Goal: Transaction & Acquisition: Obtain resource

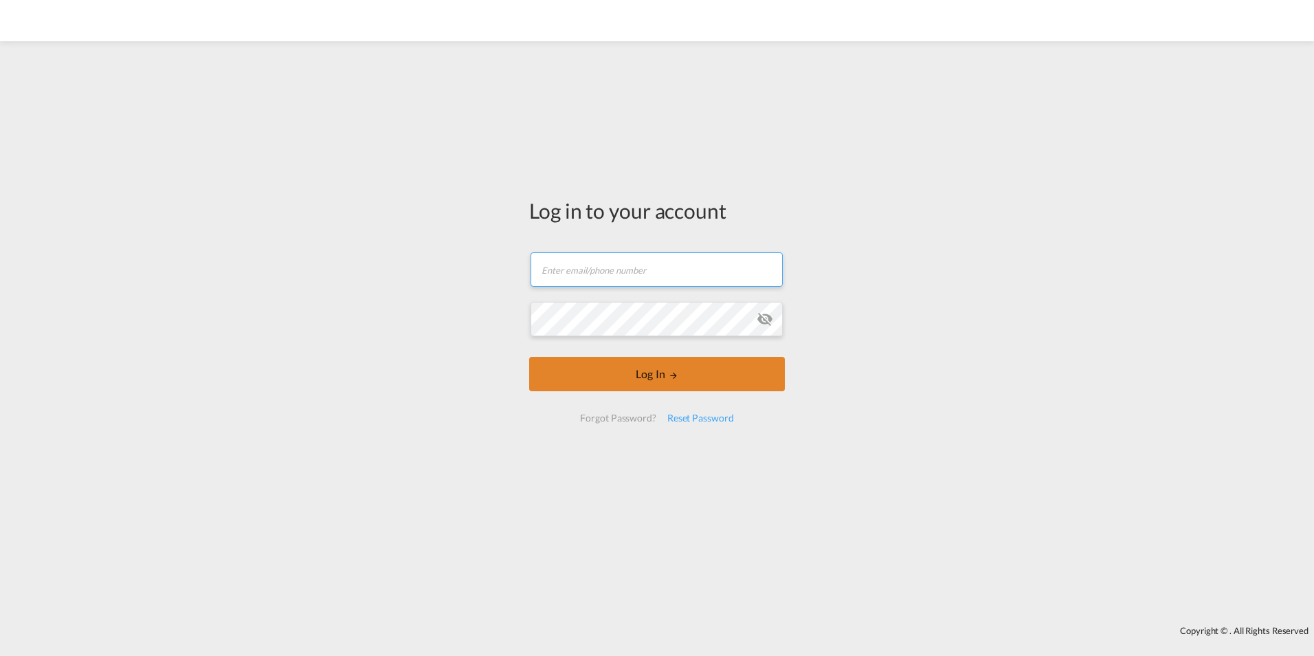
type input "[EMAIL_ADDRESS][DOMAIN_NAME]"
click at [617, 377] on button "Log In" at bounding box center [657, 374] width 256 height 34
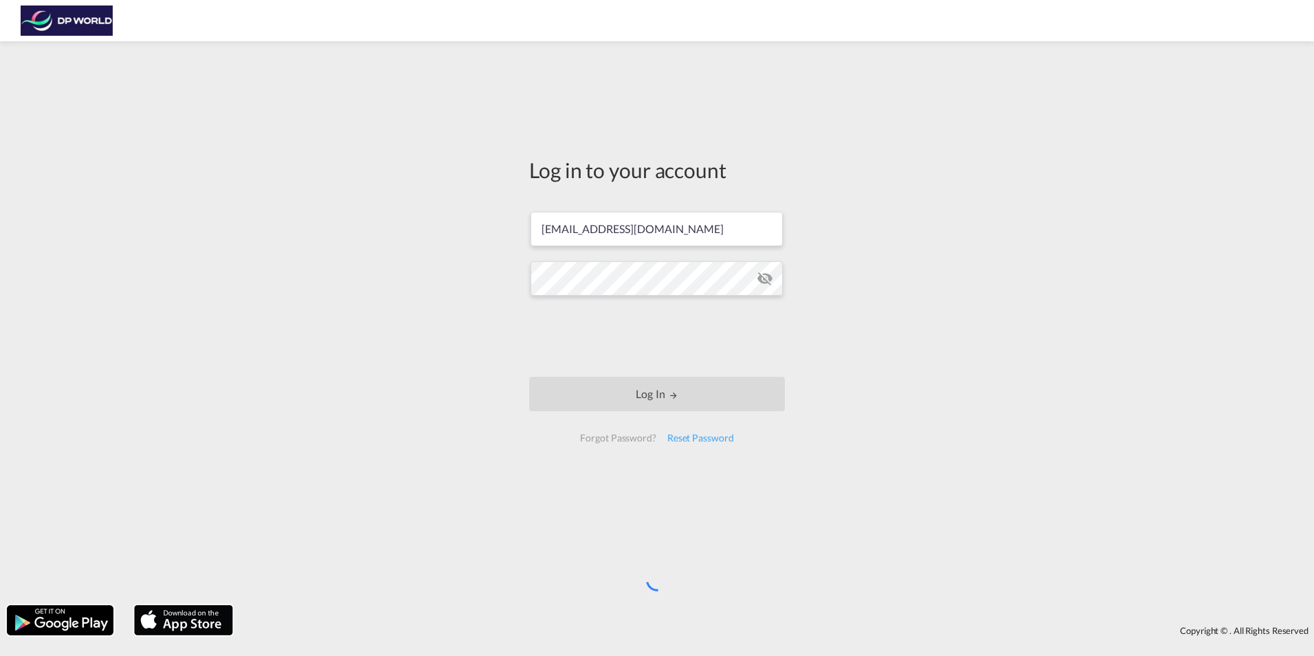
click at [294, 318] on div "Log in to your account [PERSON_NAME][EMAIL_ADDRESS][DOMAIN_NAME] Log In Forgot …" at bounding box center [657, 323] width 1314 height 550
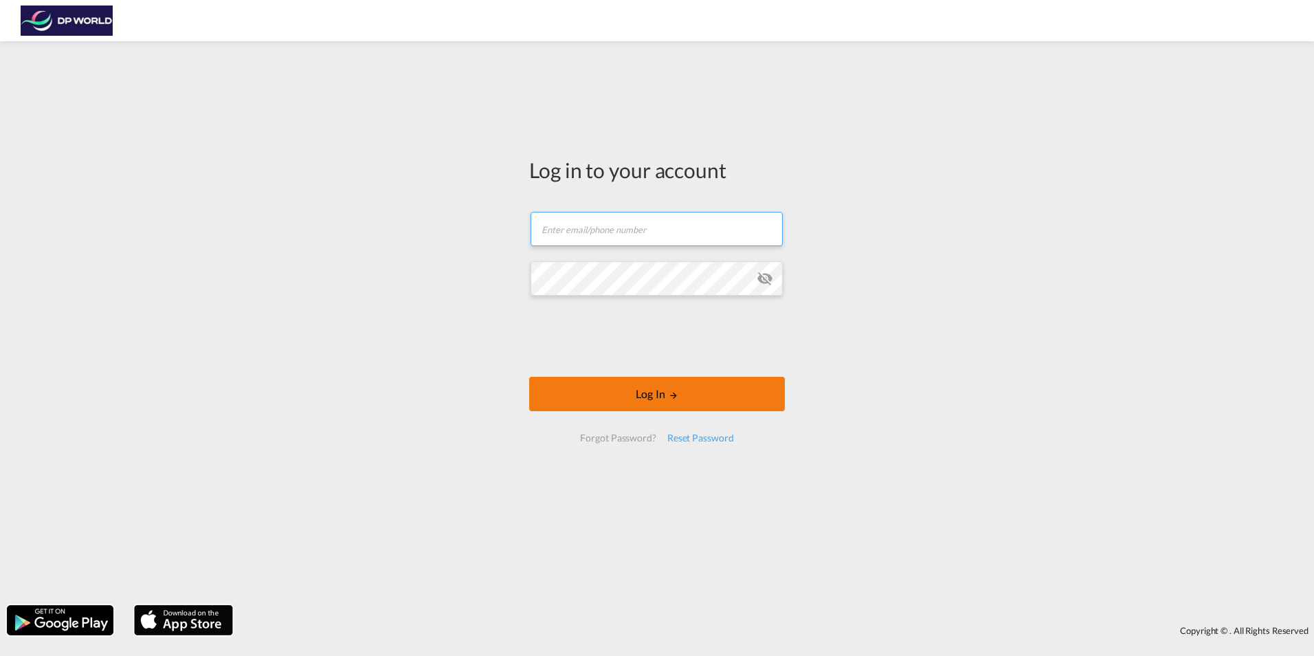
type input "[EMAIL_ADDRESS][DOMAIN_NAME]"
click at [620, 406] on button "Log In" at bounding box center [657, 394] width 256 height 34
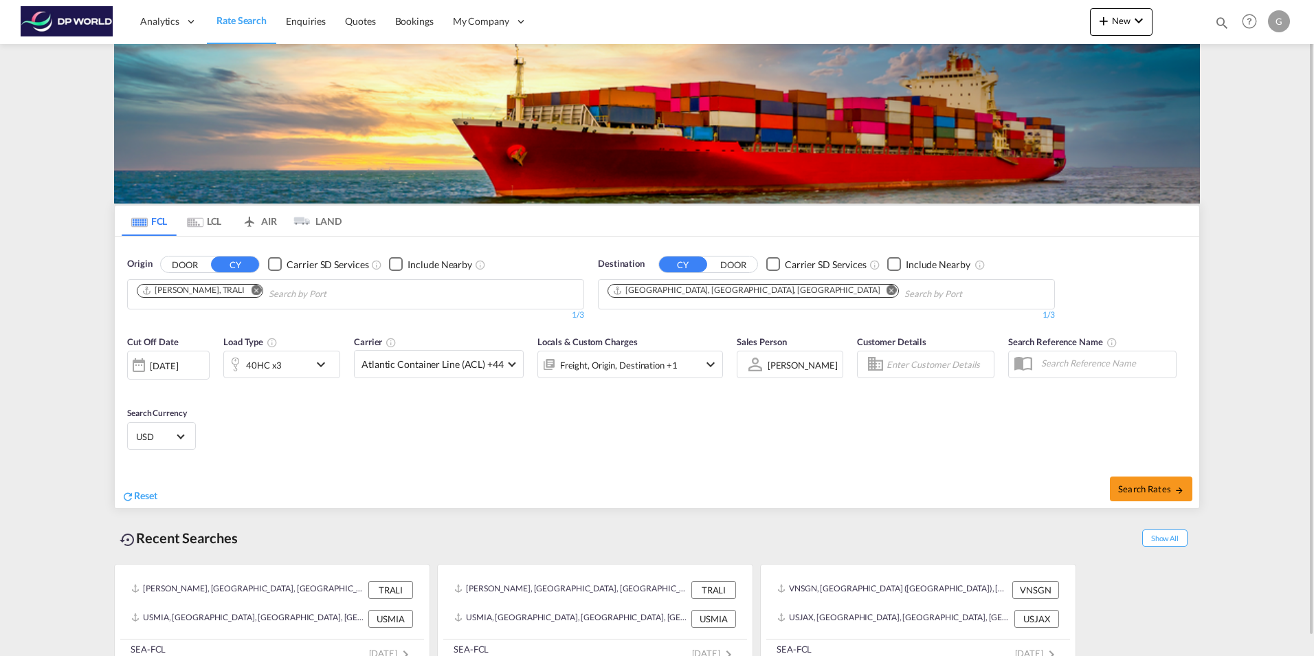
click at [318, 367] on md-icon "icon-chevron-down" at bounding box center [324, 364] width 23 height 16
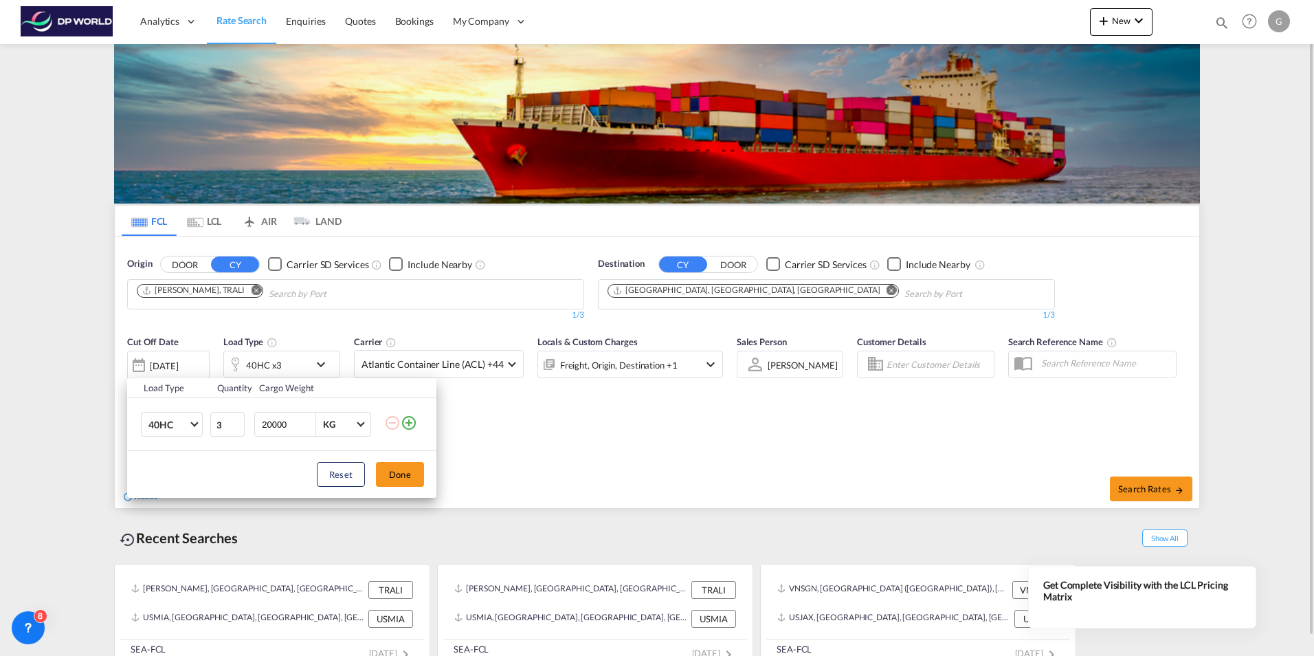
click at [318, 367] on div "Load Type Quantity Cargo Weight 40HC 20GP 40GP 40HC 45HC 20RE 40RE 40HR 20OT 40…" at bounding box center [657, 328] width 1314 height 656
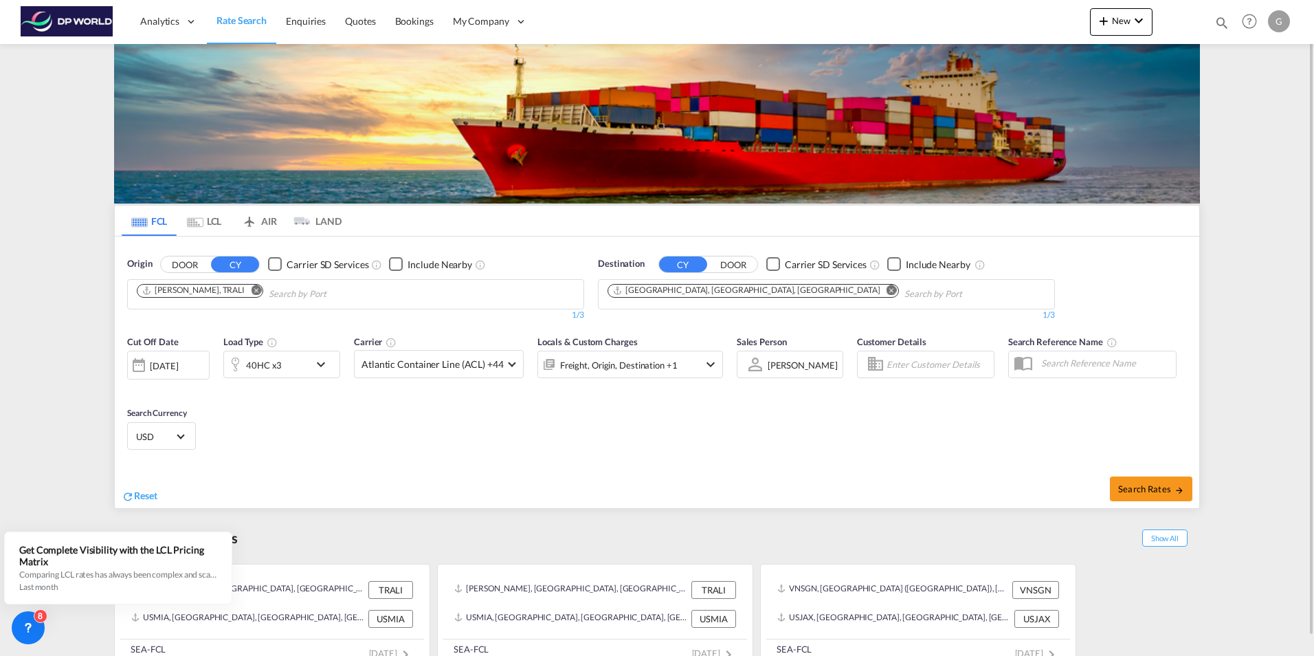
click at [887, 291] on md-icon "Remove" at bounding box center [892, 290] width 10 height 10
click at [705, 291] on input "Chips input." at bounding box center [673, 294] width 131 height 22
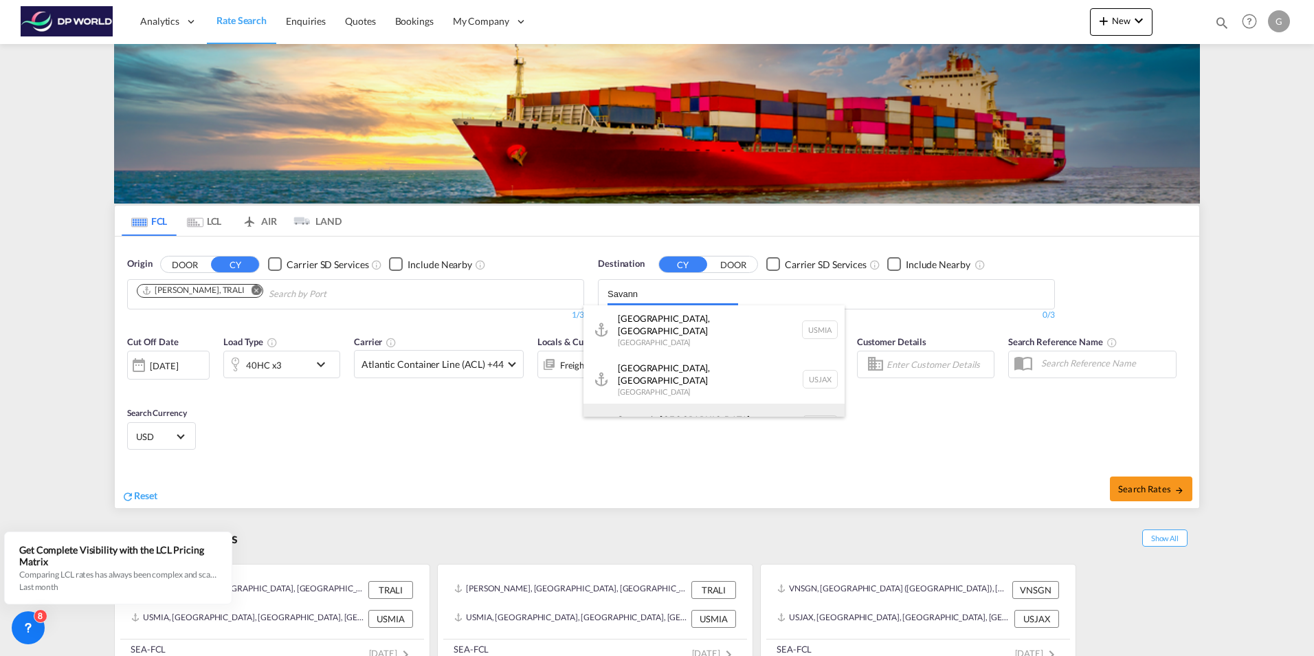
type input "Savann"
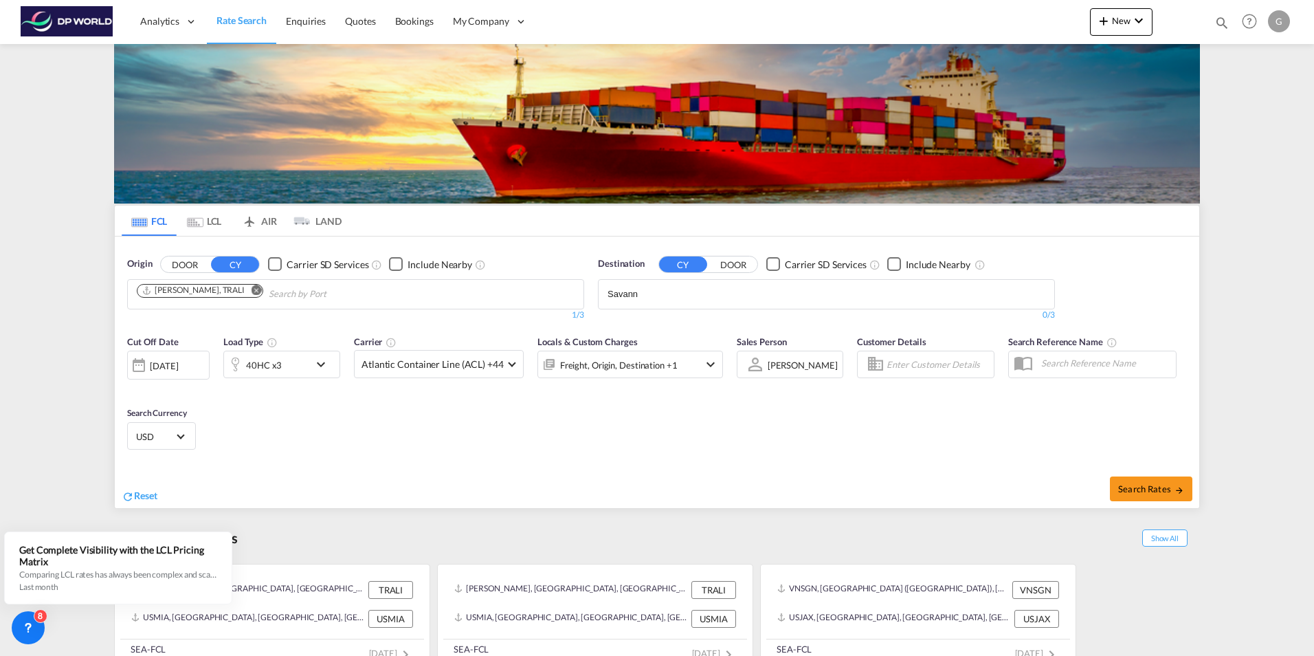
click at [671, 397] on body "Analytics Reports Dashboard Rate Search Enquiries Quotes Bookings" at bounding box center [657, 328] width 1314 height 656
click at [178, 364] on div "[DATE]" at bounding box center [164, 366] width 28 height 12
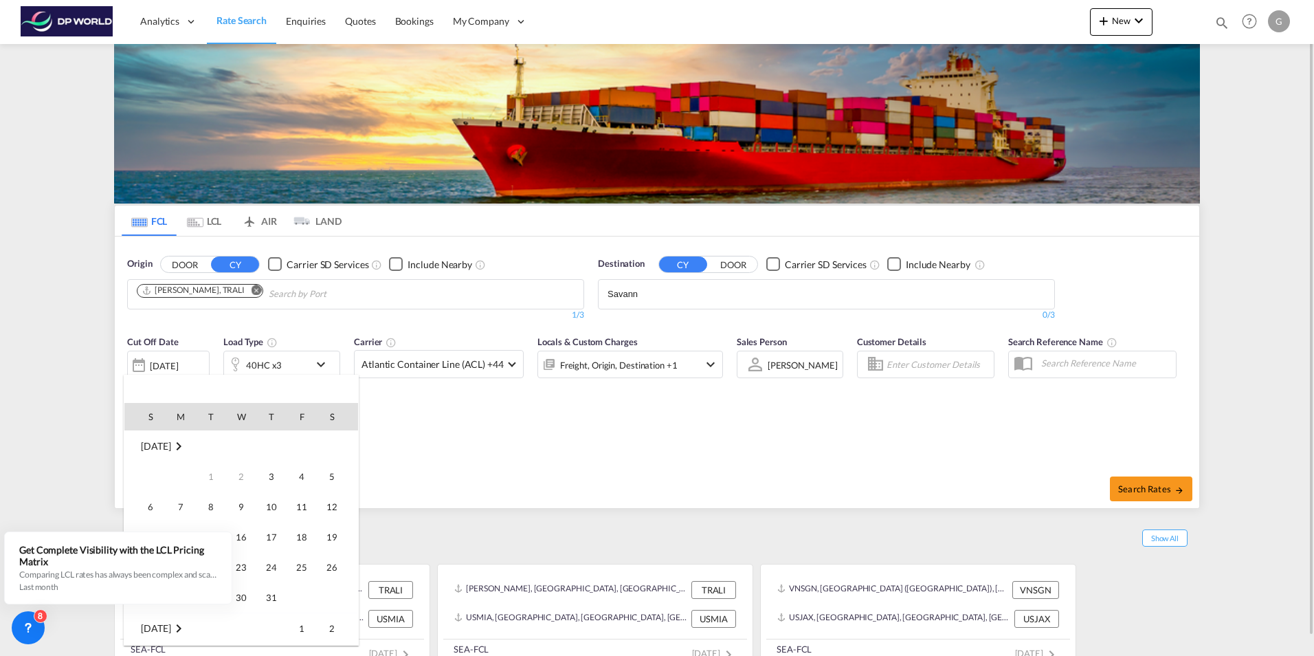
scroll to position [546, 0]
click at [303, 566] on span "31" at bounding box center [301, 566] width 27 height 27
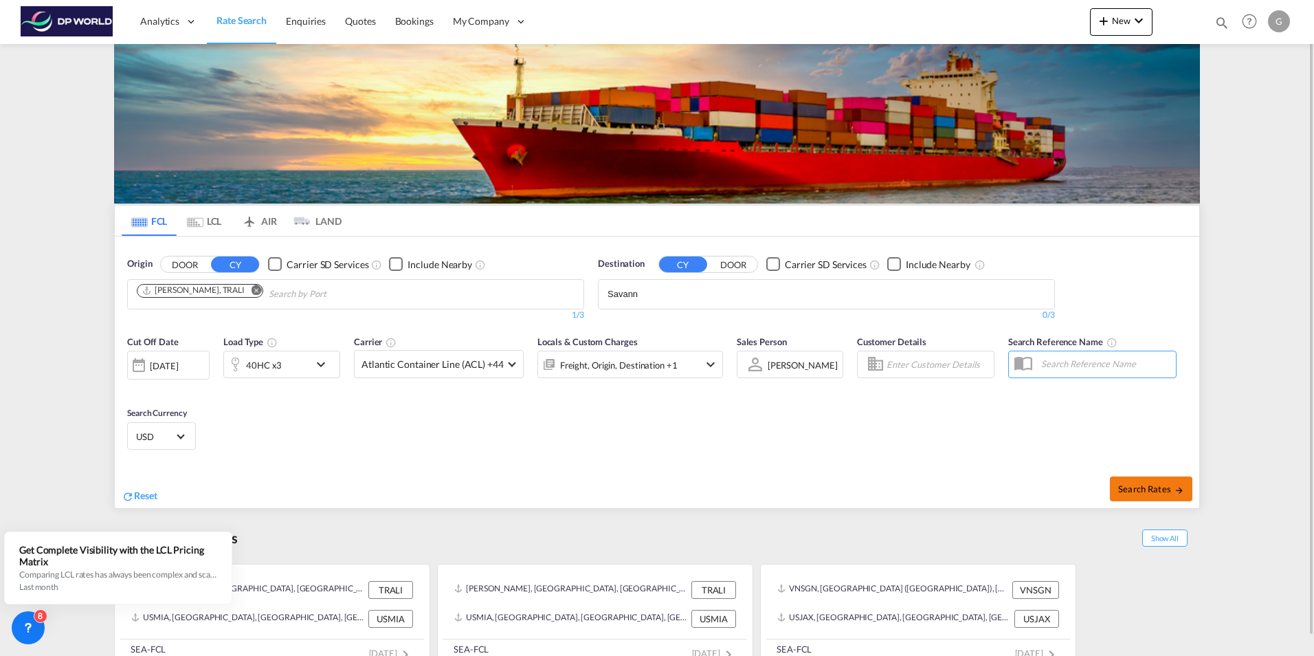
click at [1148, 481] on button "Search Rates" at bounding box center [1151, 488] width 82 height 25
click at [740, 288] on md-chips-wrap "Savann" at bounding box center [675, 292] width 138 height 25
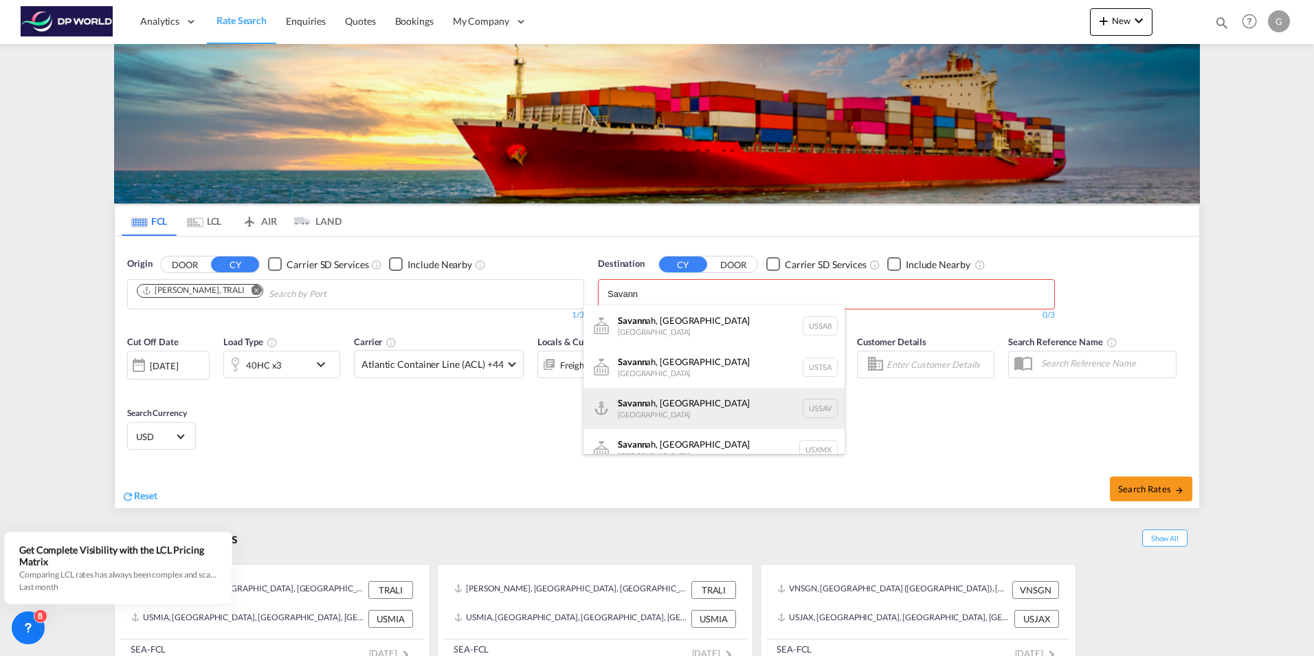
click at [692, 408] on div "Savann ah, [GEOGRAPHIC_DATA] [GEOGRAPHIC_DATA] USSAV" at bounding box center [714, 408] width 261 height 41
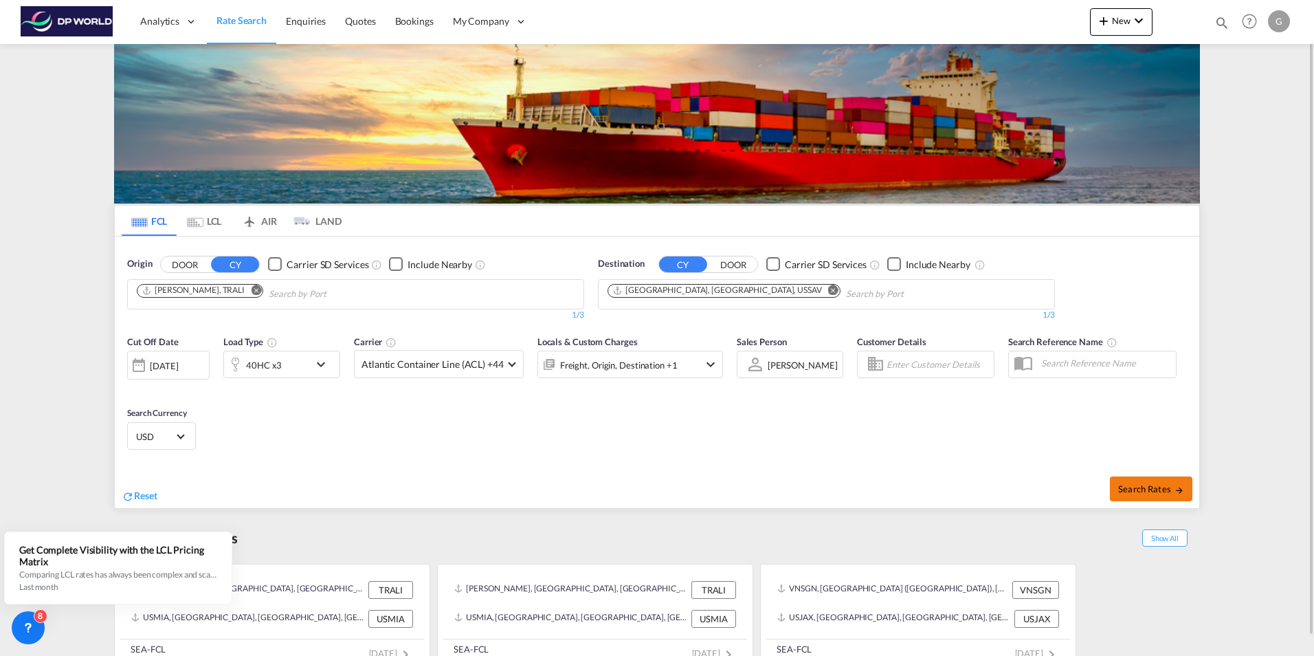
click at [1114, 477] on button "Search Rates" at bounding box center [1151, 488] width 82 height 25
type input "TRALI to USSAV / [DATE]"
click at [320, 366] on md-icon "icon-chevron-down" at bounding box center [324, 364] width 23 height 16
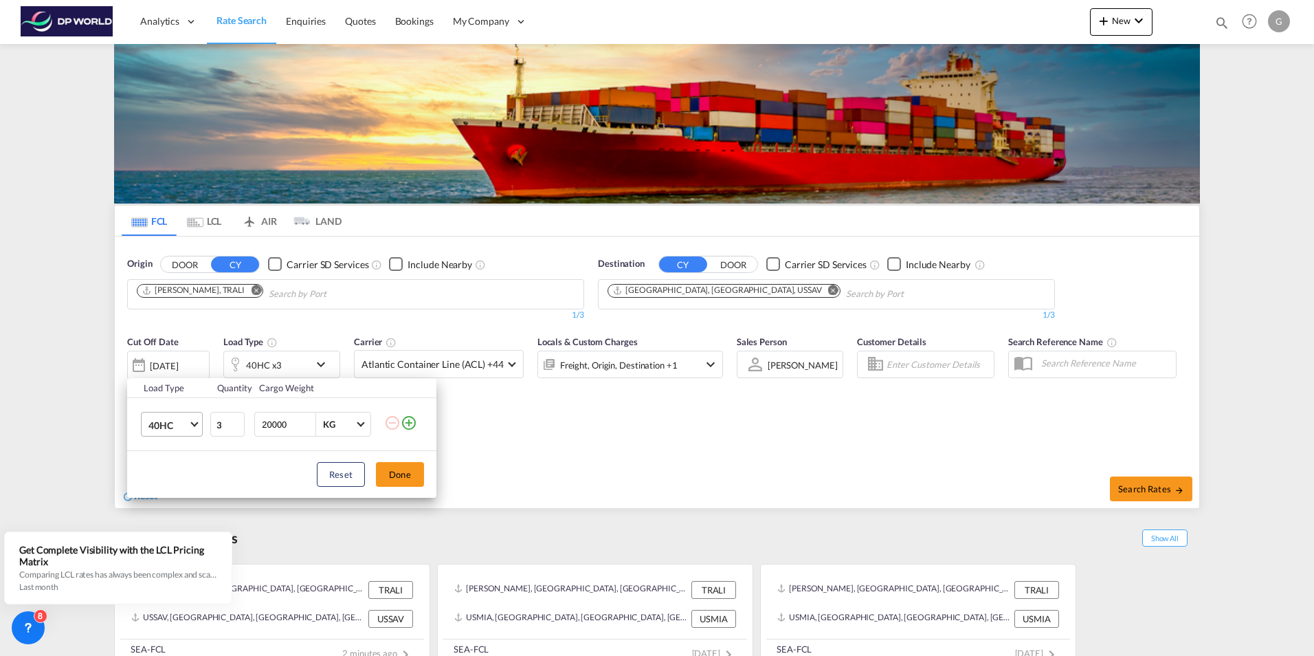
click at [195, 428] on md-select-value "40HC" at bounding box center [174, 423] width 55 height 23
click at [180, 366] on md-option "20GP" at bounding box center [183, 358] width 93 height 33
click at [219, 422] on input "3" at bounding box center [227, 424] width 34 height 25
click at [239, 432] on input "3" at bounding box center [227, 424] width 34 height 25
click at [237, 431] on input "3" at bounding box center [227, 424] width 34 height 25
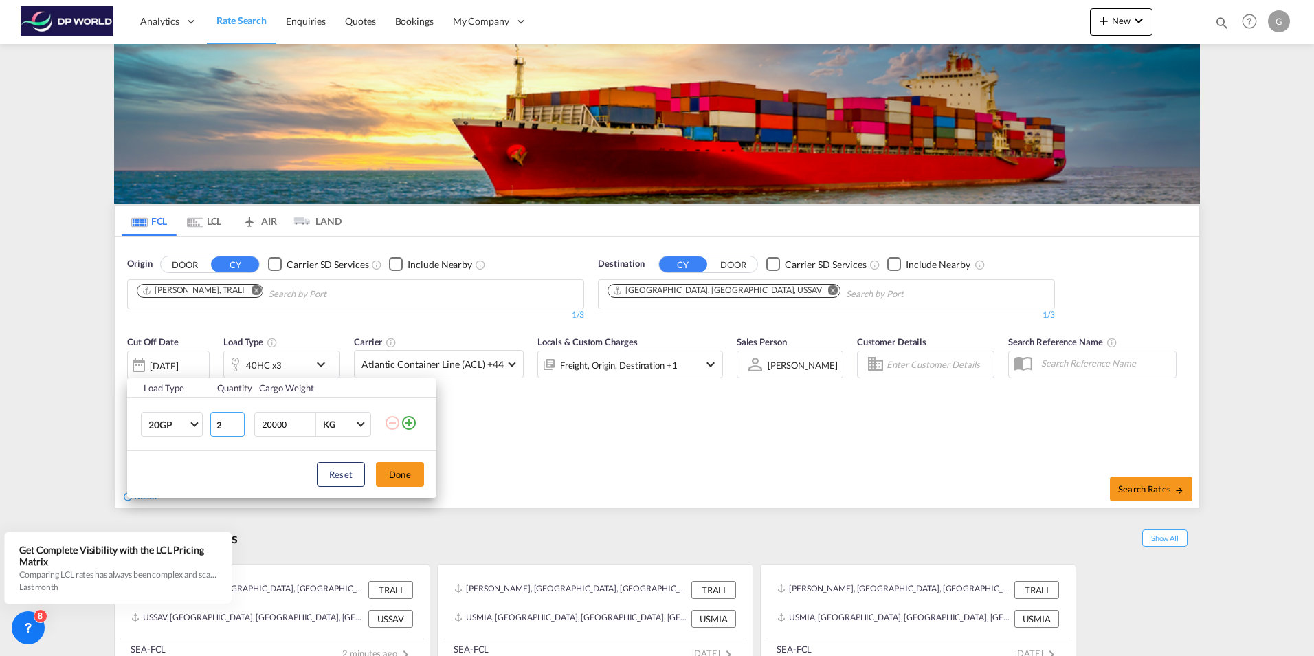
click at [234, 428] on input "2" at bounding box center [227, 424] width 34 height 25
type input "1"
click at [235, 428] on input "1" at bounding box center [227, 424] width 34 height 25
click at [406, 469] on button "Done" at bounding box center [400, 474] width 48 height 25
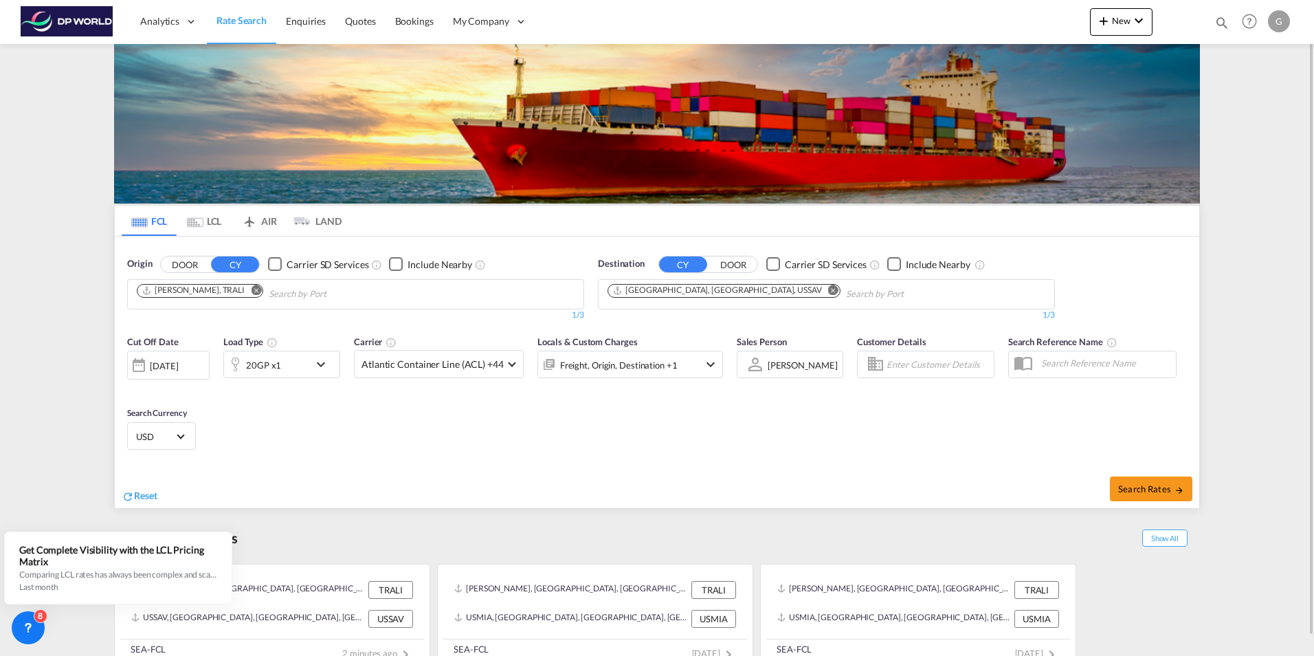
click at [166, 370] on div "[DATE]" at bounding box center [164, 366] width 28 height 12
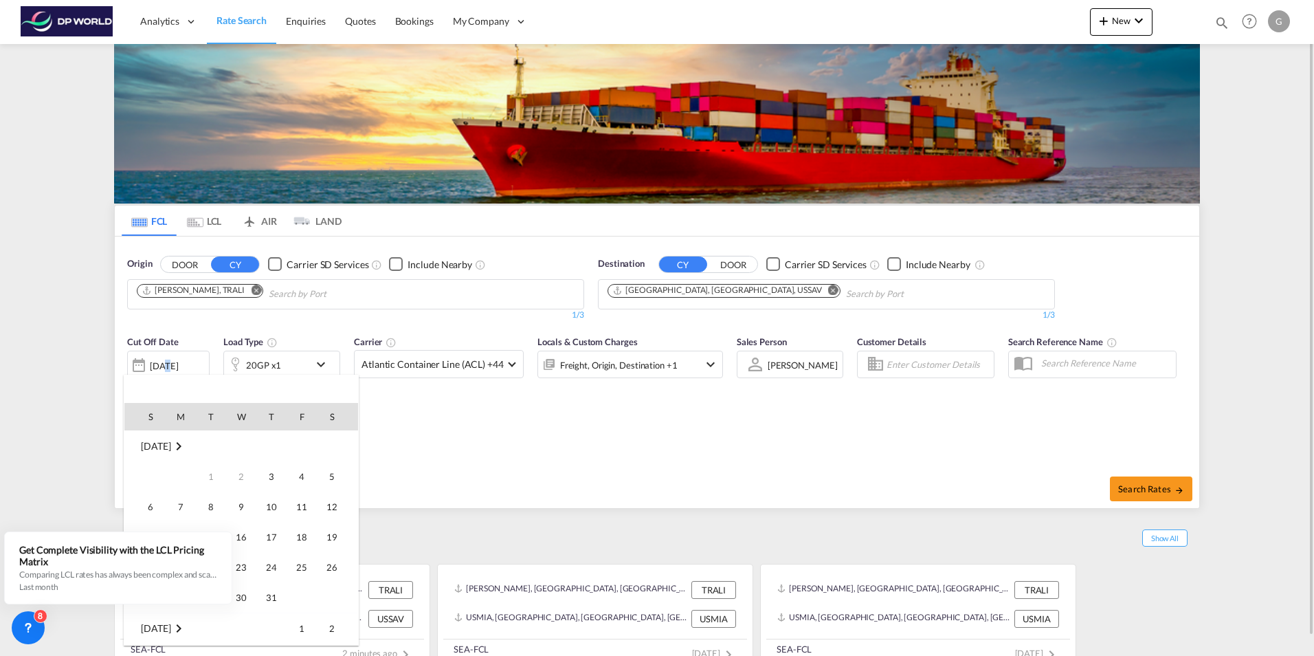
scroll to position [546, 0]
click at [294, 564] on span "31" at bounding box center [301, 566] width 27 height 27
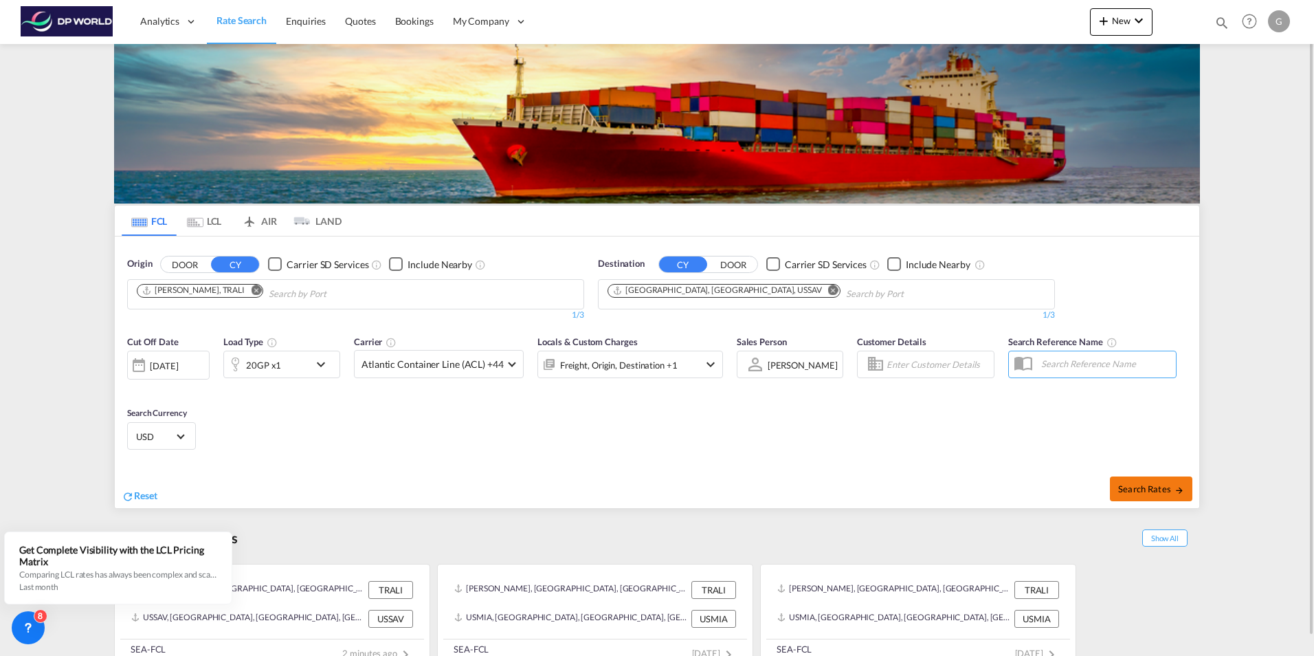
click at [1139, 488] on span "Search Rates" at bounding box center [1151, 488] width 66 height 11
type input "TRALI to USSAV / [DATE]"
